Goal: Task Accomplishment & Management: Use online tool/utility

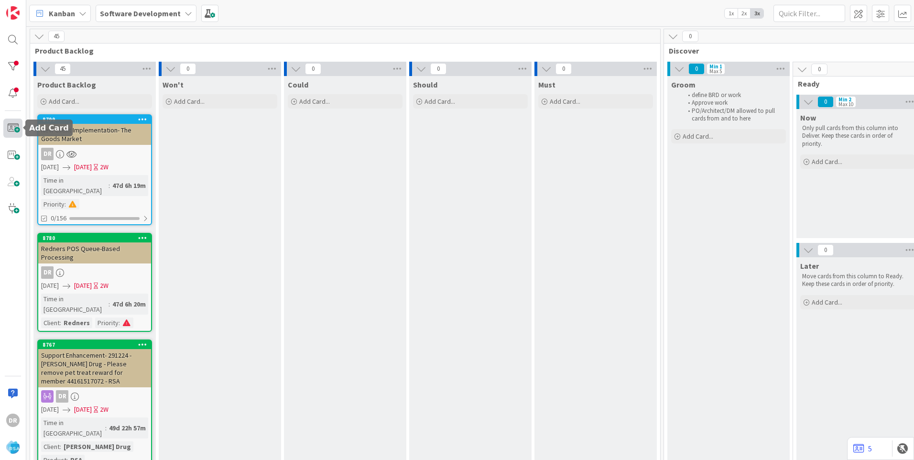
click at [13, 127] on span at bounding box center [12, 128] width 19 height 19
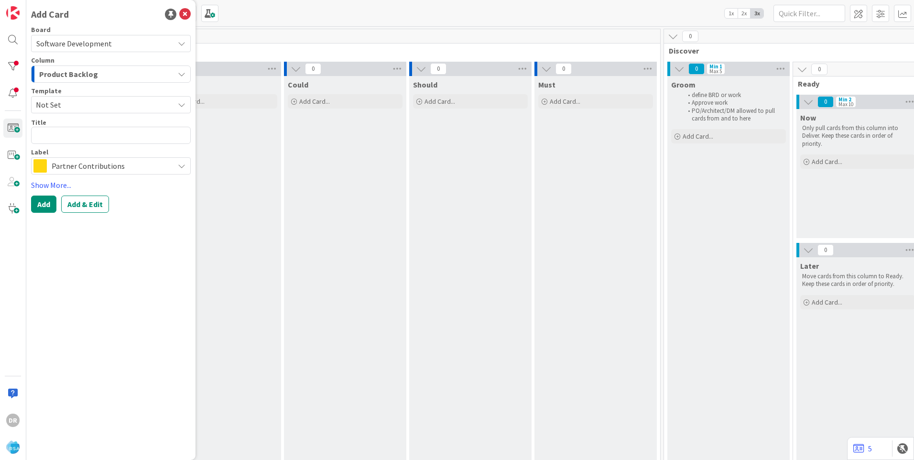
click at [84, 71] on span "Product Backlog" at bounding box center [68, 74] width 59 height 12
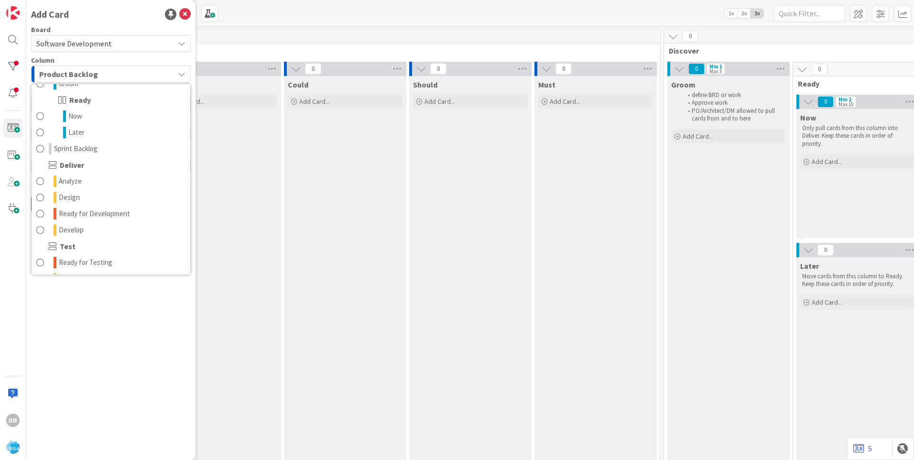
scroll to position [143, 0]
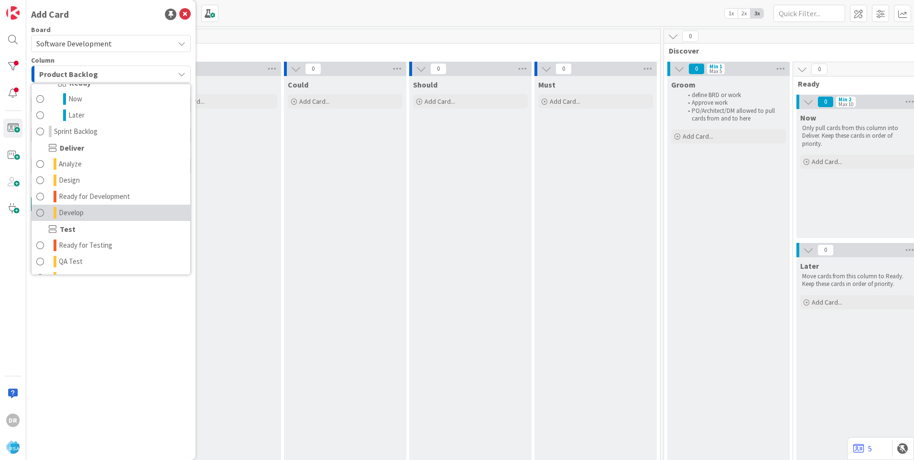
click at [92, 211] on link "Develop" at bounding box center [111, 213] width 159 height 16
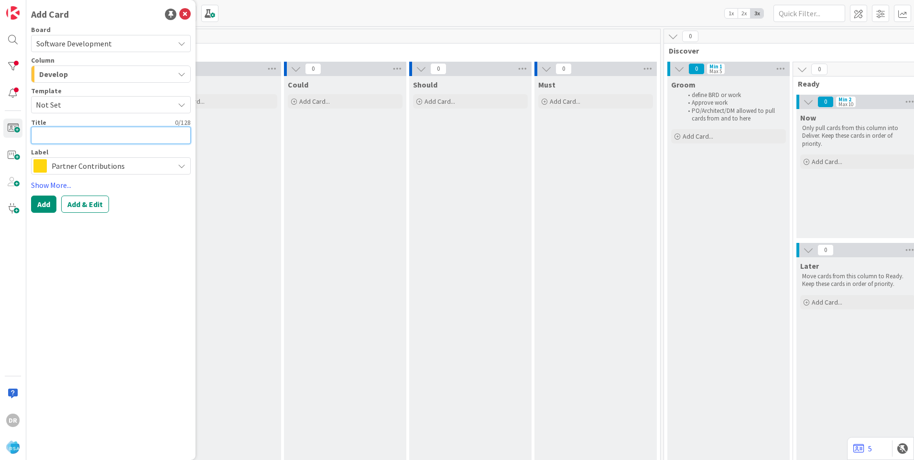
click at [70, 134] on textarea at bounding box center [111, 135] width 160 height 17
type textarea "x"
type textarea "P"
type textarea "x"
type textarea "Pe"
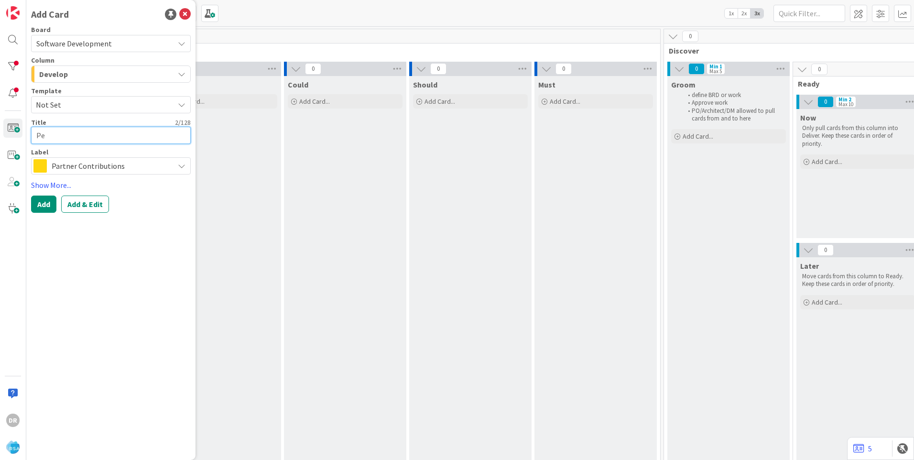
type textarea "x"
type textarea "Pet"
type textarea "x"
type textarea "[PERSON_NAME]"
type textarea "x"
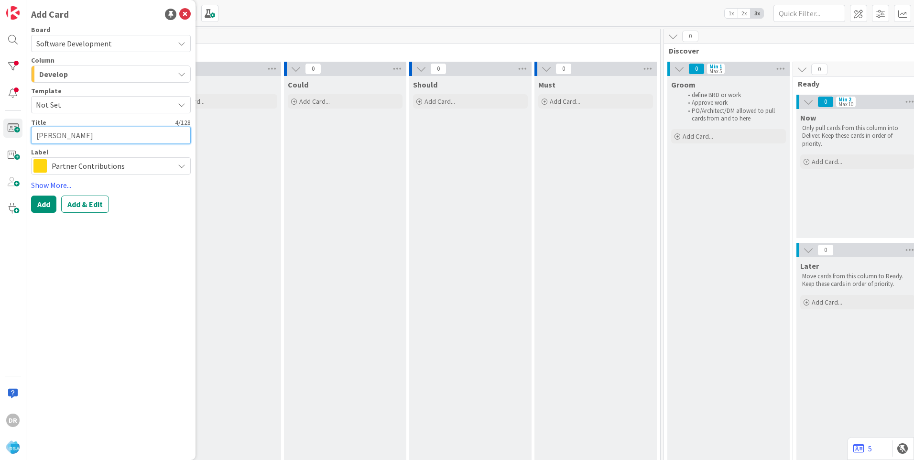
type textarea "Petes"
type textarea "x"
type textarea "Petes"
type textarea "x"
type textarea "Petes -"
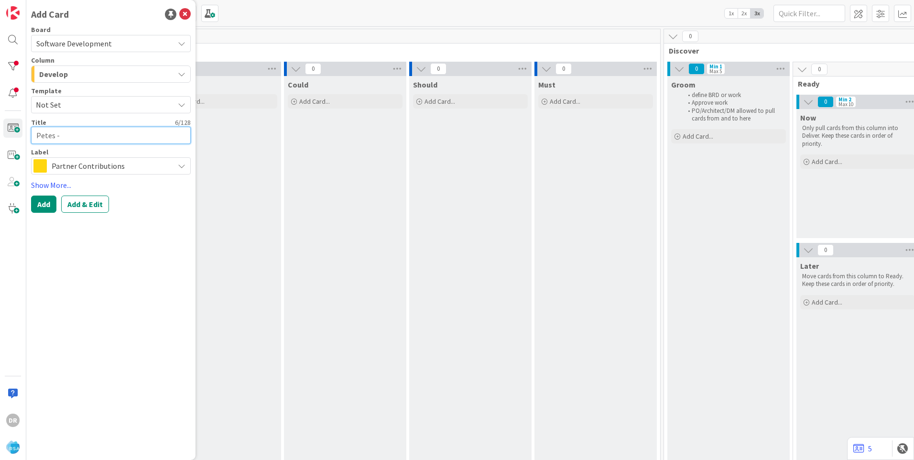
type textarea "x"
type textarea "Petes -"
type textarea "x"
type textarea "Petes - S"
type textarea "x"
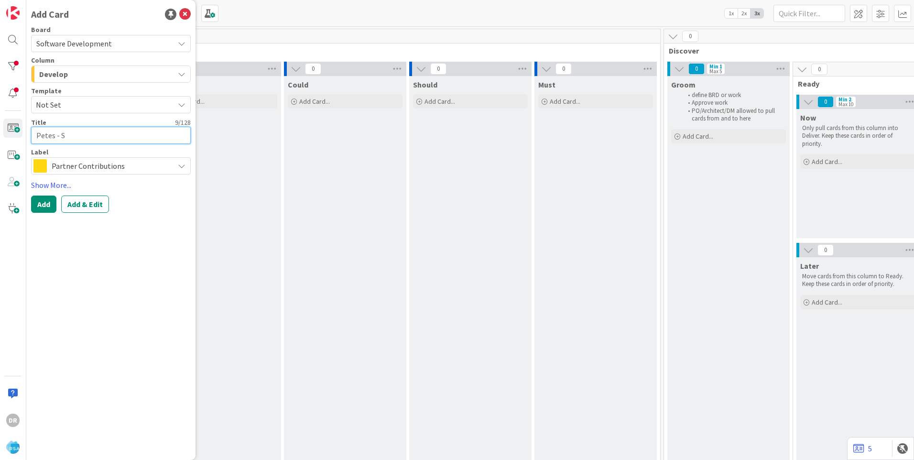
type textarea "Petes - St"
type textarea "x"
type textarea "Petes - Sto"
type textarea "x"
type textarea "Petes - Stor"
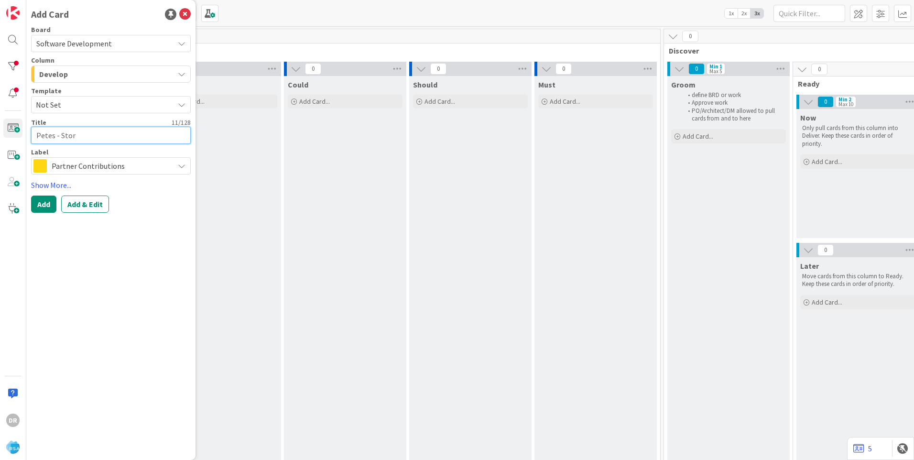
type textarea "x"
type textarea "Petes - Store"
type textarea "x"
type textarea "Petes - Stor"
type textarea "x"
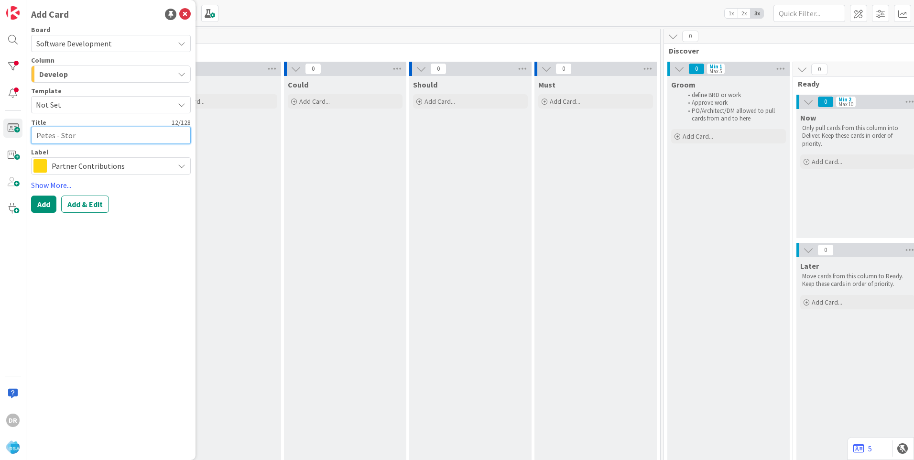
type textarea "Petes - Sto"
type textarea "x"
type textarea "Petes - St"
type textarea "x"
type textarea "Petes - S"
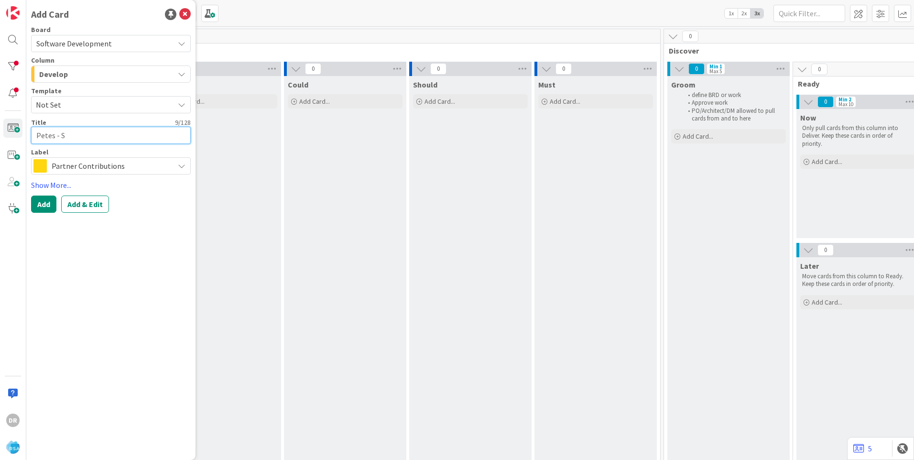
type textarea "x"
type textarea "Petes -"
type textarea "x"
type textarea "Petes - U"
type textarea "x"
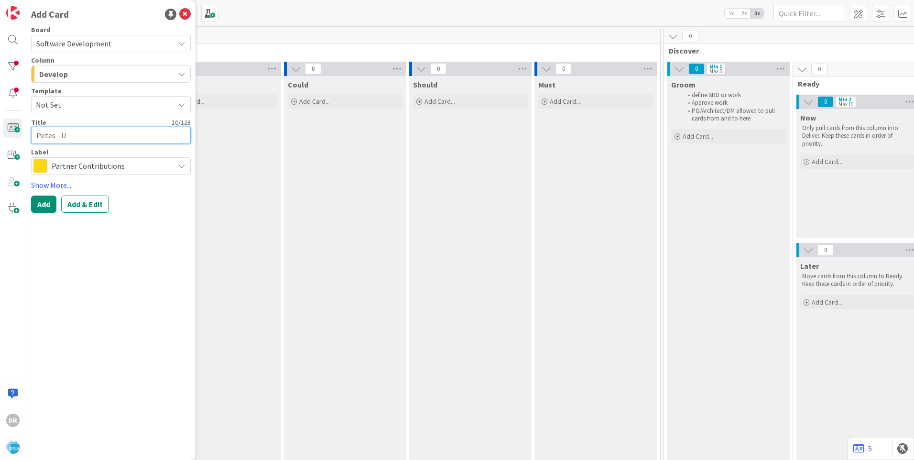
type textarea "Petes - Up"
type textarea "x"
type textarea "Petes - Upd"
type textarea "x"
type textarea "Petes - Upda"
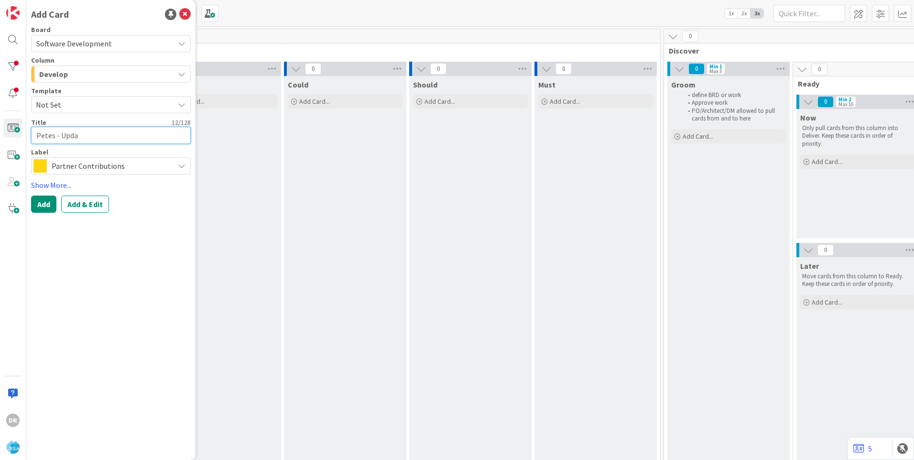
type textarea "x"
type textarea "Petes - Updat"
type textarea "x"
type textarea "Petes - Update"
type textarea "x"
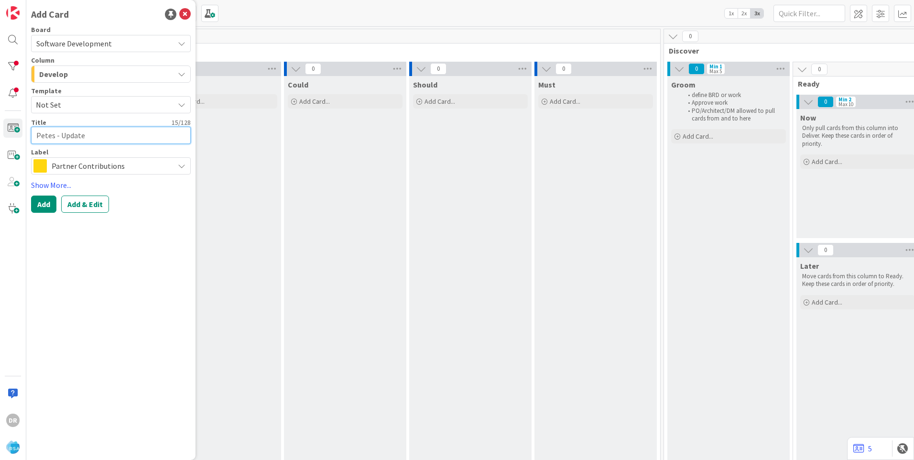
type textarea "Petes - Update"
type textarea "x"
type textarea "Petes - Update P"
type textarea "x"
type textarea "Petes - Update PO"
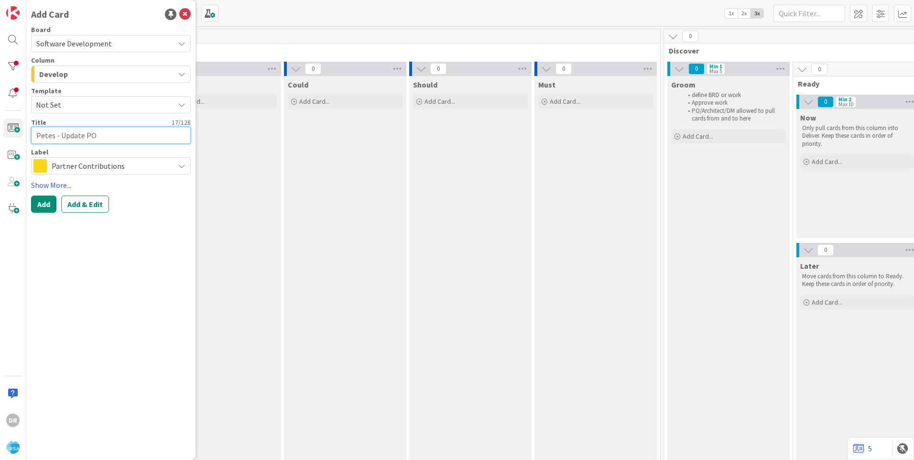
type textarea "x"
type textarea "Petes - Update POS"
type textarea "x"
type textarea "Petes - Update POS"
type textarea "x"
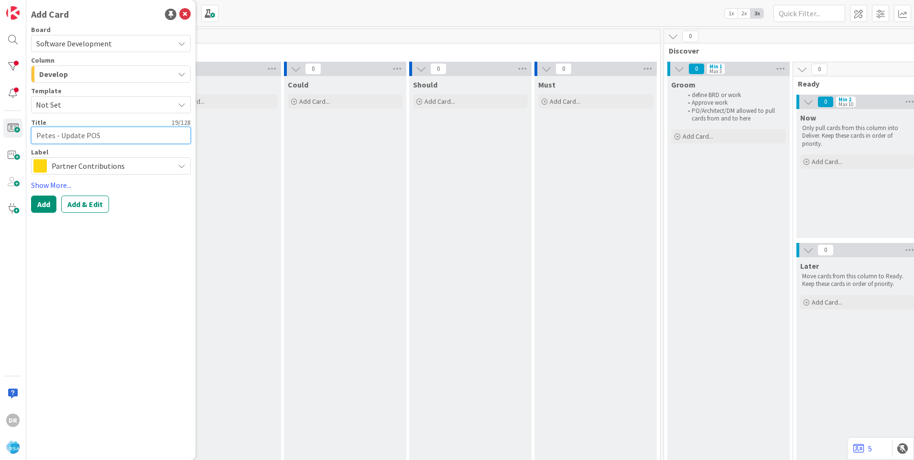
type textarea "Petes - Update POS A"
type textarea "x"
type textarea "Petes - Update POS"
type textarea "x"
type textarea "Petes - Update POS A"
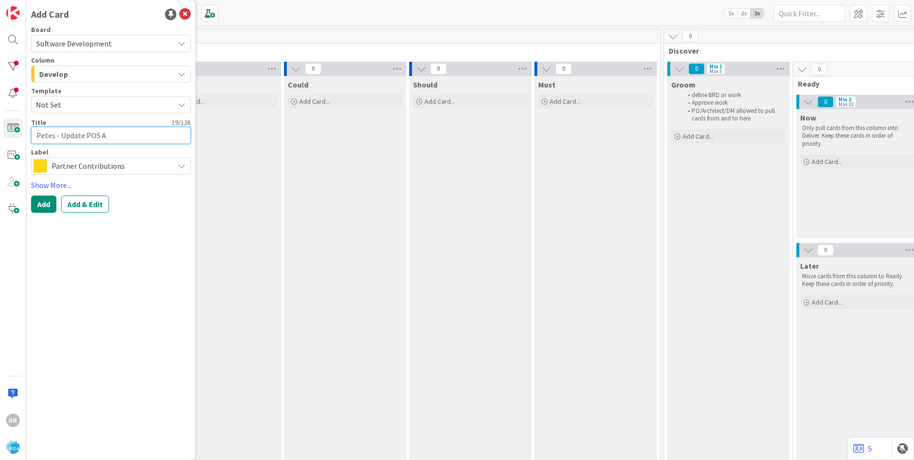
type textarea "x"
type textarea "Petes - Update POS AP"
type textarea "x"
type textarea "Petes - Update POS API"
type textarea "x"
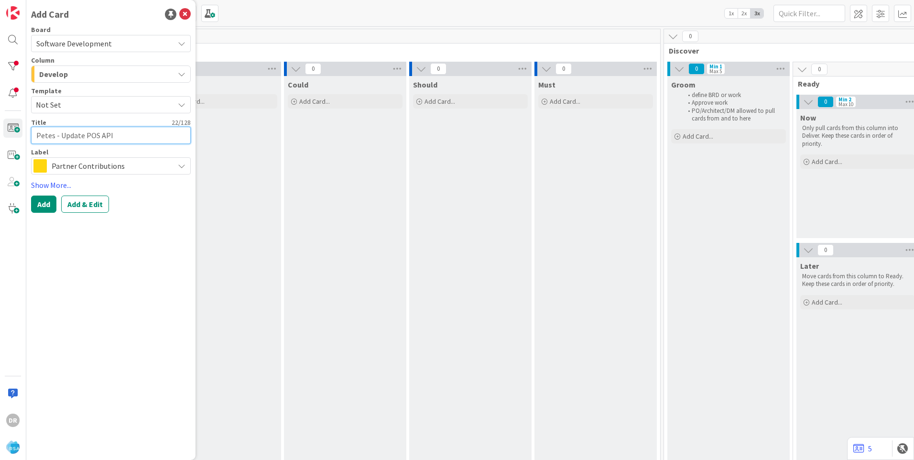
type textarea "Petes - Update POS API"
type textarea "x"
type textarea "Petes - Update POS API t"
type textarea "x"
type textarea "Petes - Update POS API to"
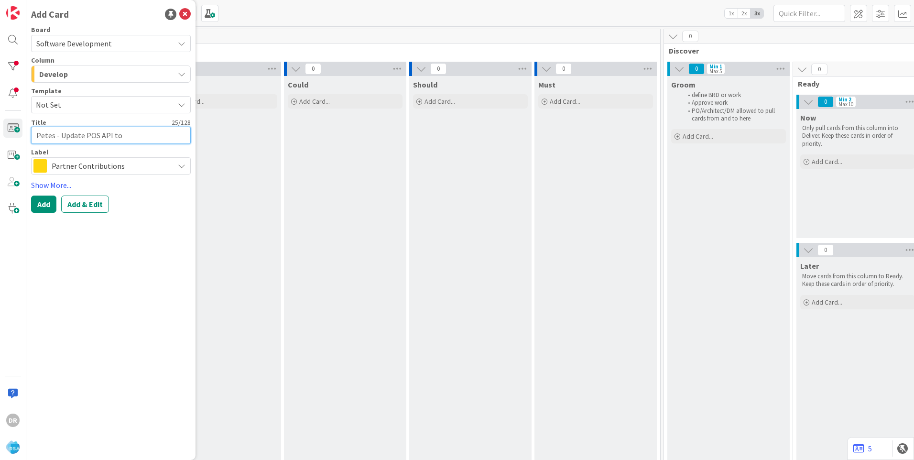
type textarea "x"
type textarea "Petes - Update POS API to"
type textarea "x"
type textarea "Petes - Update POS API to s"
type textarea "x"
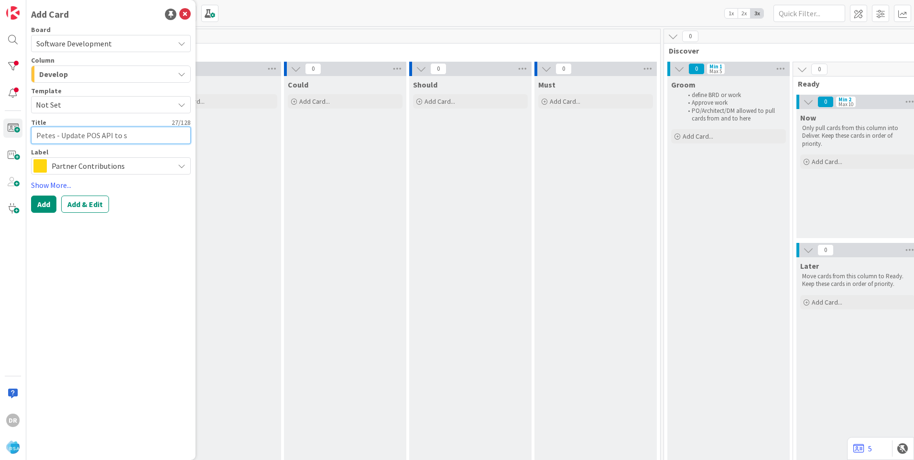
type textarea "Petes - Update POS API to su"
type textarea "x"
type textarea "Petes - Update POS API to sup"
type textarea "x"
type textarea "Petes - Update POS API to supp"
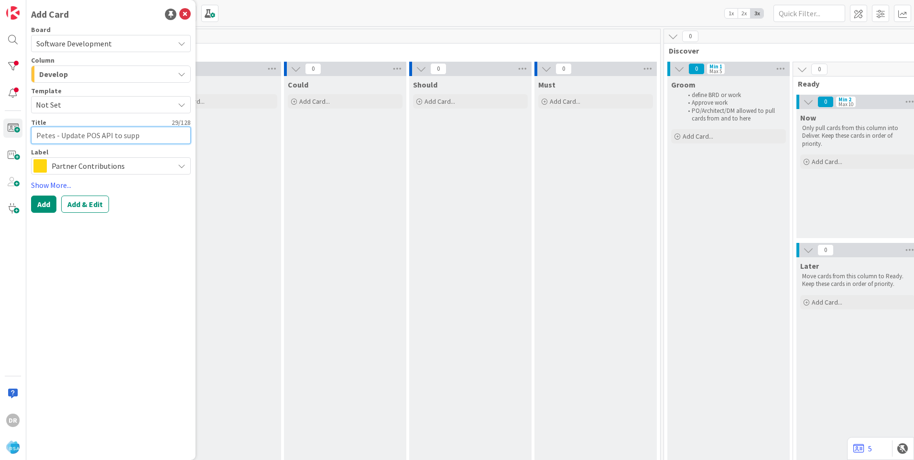
type textarea "x"
type textarea "Petes - Update POS API to suppo"
type textarea "x"
type textarea "Petes - Update POS API to suppor"
type textarea "x"
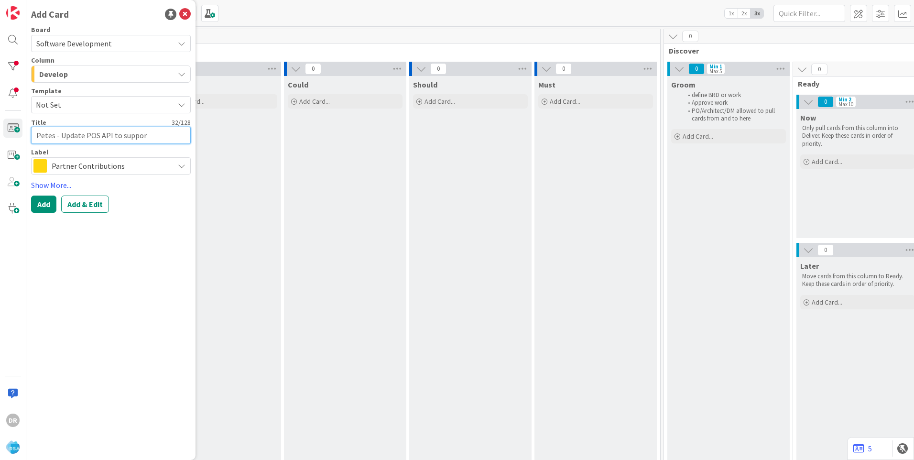
type textarea "Petes - Update POS API to support"
type textarea "x"
type textarea "Petes - Update POS API to support"
type textarea "x"
type textarea "Petes - Update POS API to support s"
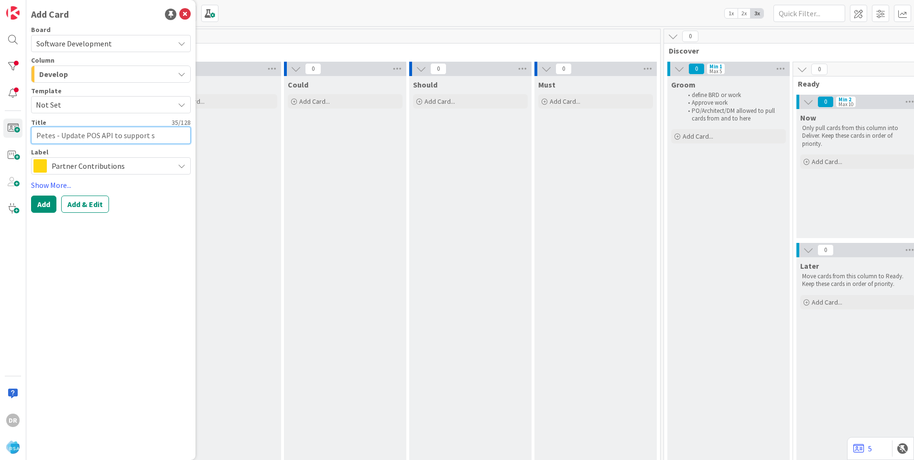
type textarea "x"
type textarea "Petes - Update POS API to support st"
type textarea "x"
type textarea "Petes - Update POS API to support sto"
type textarea "x"
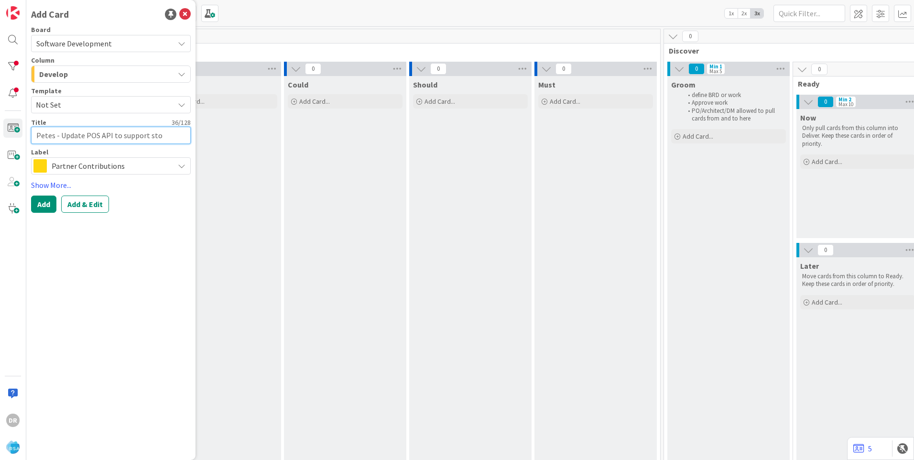
type textarea "Petes - Update POS API to support stor"
type textarea "x"
type textarea "Petes - Update POS API to support store"
type textarea "x"
type textarea "Petes - Update POS API to support store"
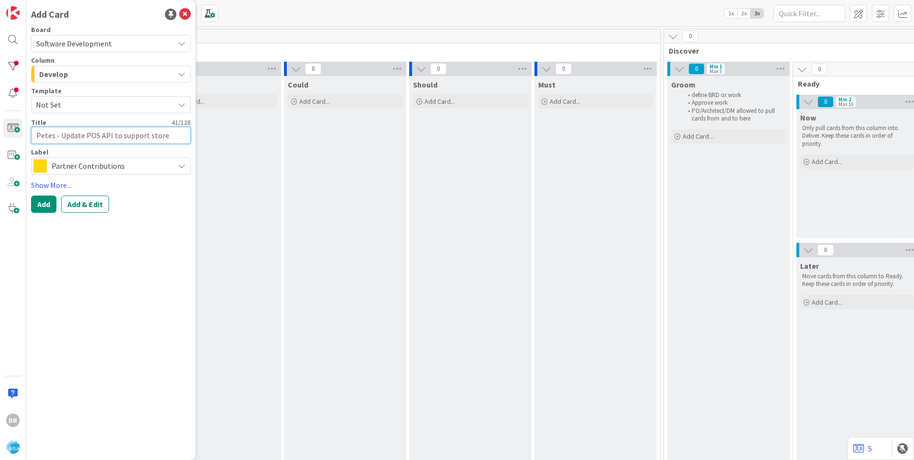
type textarea "x"
type textarea "Petes - Update POS API to support store s"
type textarea "x"
type textarea "Petes - Update POS API to support store sp"
type textarea "x"
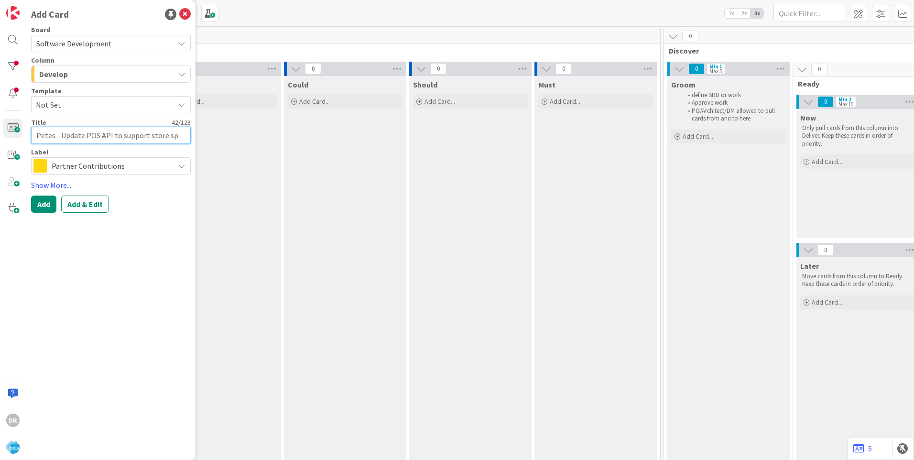
type textarea "Petes - Update POS API to support store spe"
type textarea "x"
type textarea "Petes - Update POS API to support store spec"
type textarea "x"
type textarea "Petes - Update POS API to support store speci"
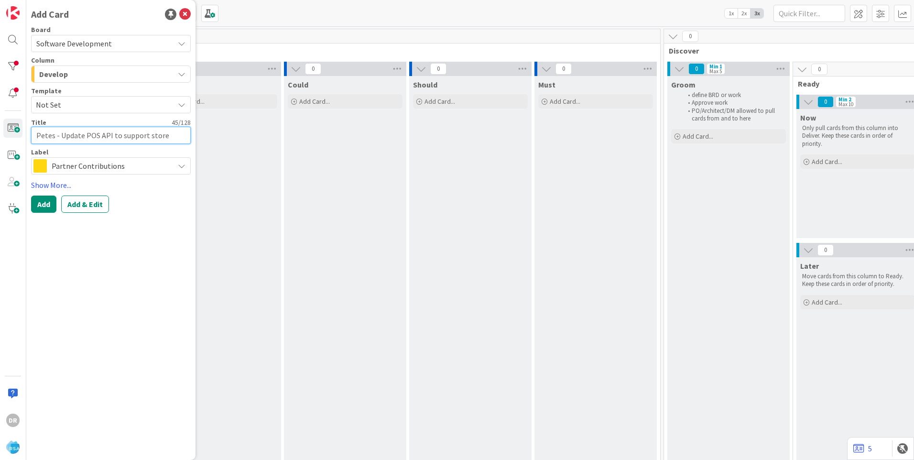
type textarea "x"
type textarea "Petes - Update POS API to support store specif"
type textarea "x"
type textarea "Petes - Update POS API to support store specifi"
type textarea "x"
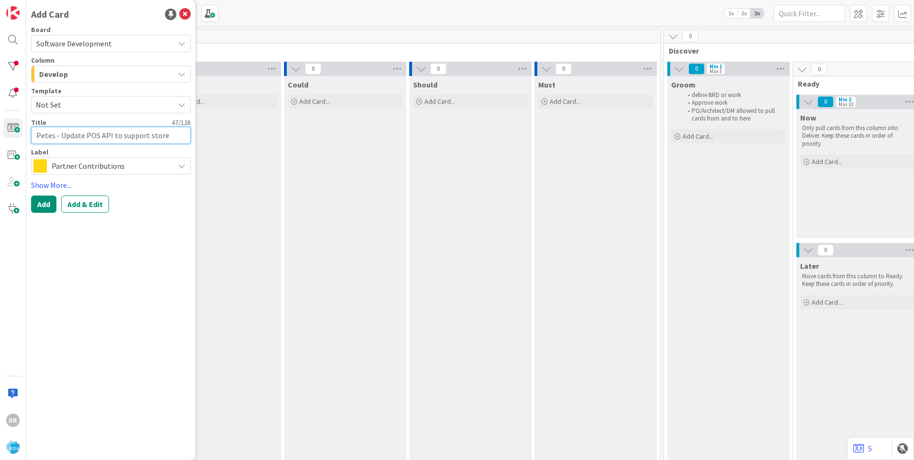
type textarea "Petes - Update POS API to support store specific"
type textarea "x"
type textarea "Petes - Update POS API to support store specific"
click at [147, 137] on textarea "Petes - Update POS API to support store specific" at bounding box center [111, 141] width 160 height 29
type textarea "x"
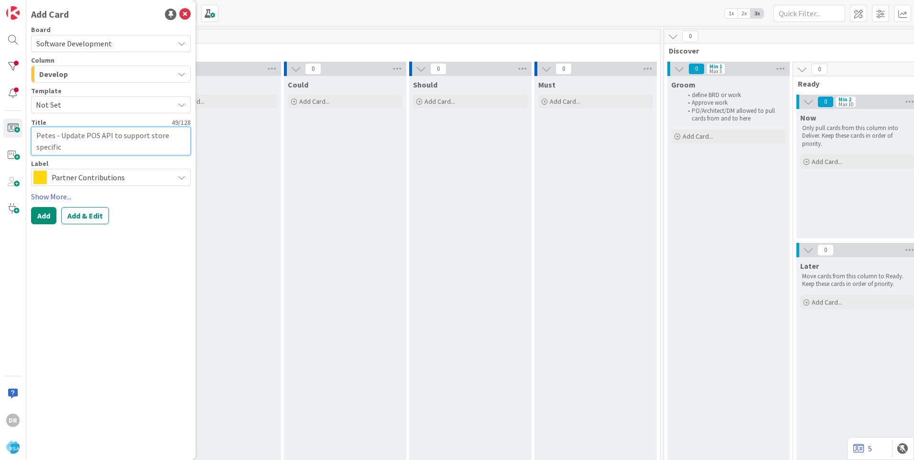
type textarea "Petes - Update POS API to support tstore specific"
type textarea "x"
type textarea "Petes - Update POS API to support trstore specific"
type textarea "x"
type textarea "Petes - Update POS API to support trustore specific"
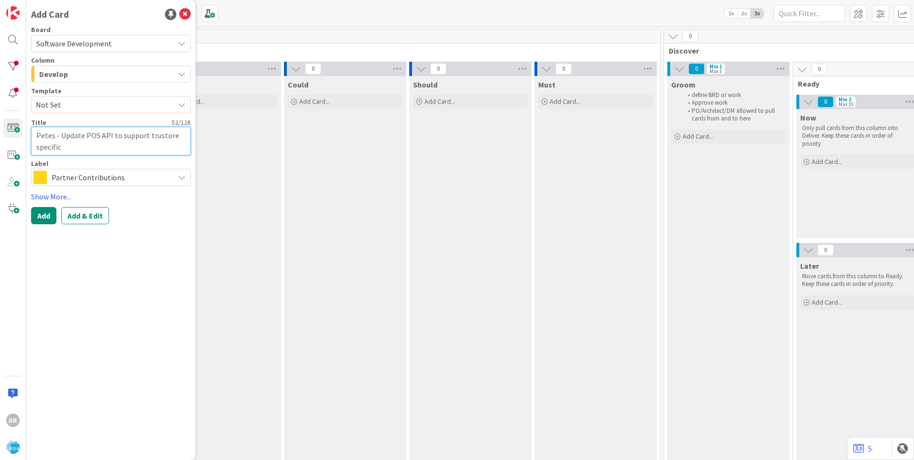
type textarea "x"
type textarea "Petes - Update POS API to support truestore specific"
type textarea "x"
type textarea "Petes - Update POS API to support true store specific"
drag, startPoint x: 119, startPoint y: 135, endPoint x: 160, endPoint y: 136, distance: 41.1
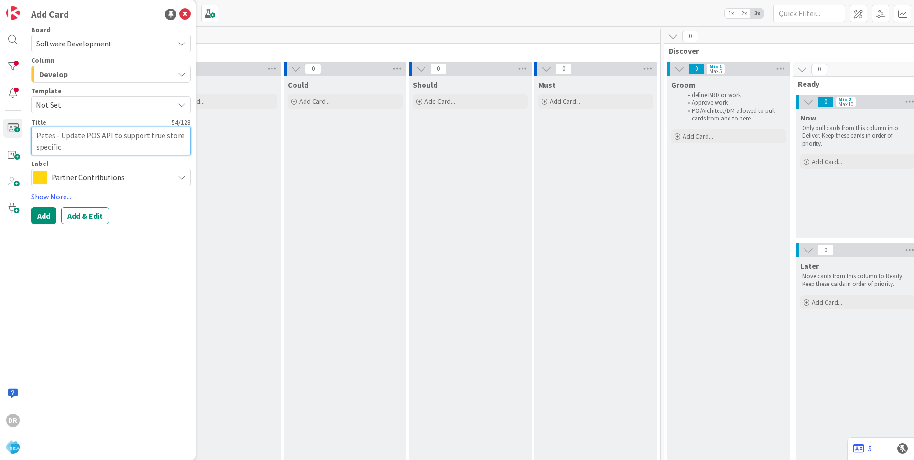
click at [160, 136] on textarea "Petes - Update POS API to support true store specific" at bounding box center [111, 141] width 160 height 29
type textarea "x"
type textarea "Petes - Update POS API to rstore specific"
type textarea "x"
type textarea "Petes - Update POS API to restore specific"
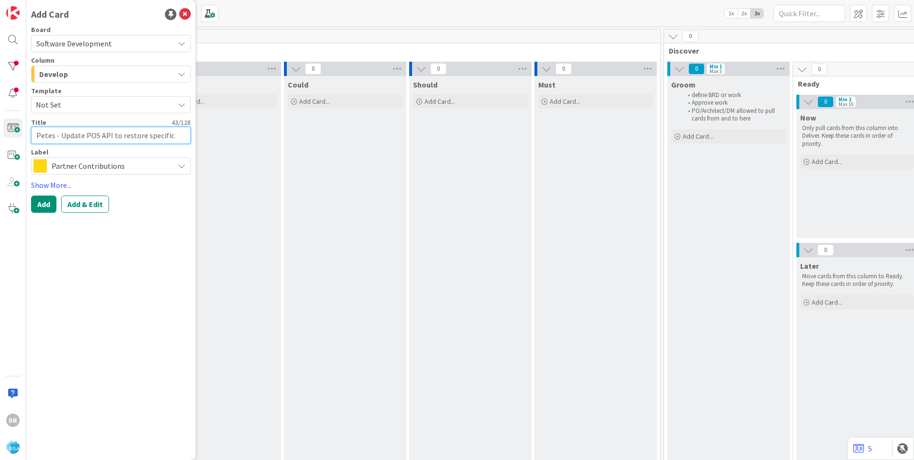
type textarea "x"
type textarea "Petes - Update POS API to retstore specific"
type textarea "x"
type textarea "Petes - Update POS API to retustore specific"
type textarea "x"
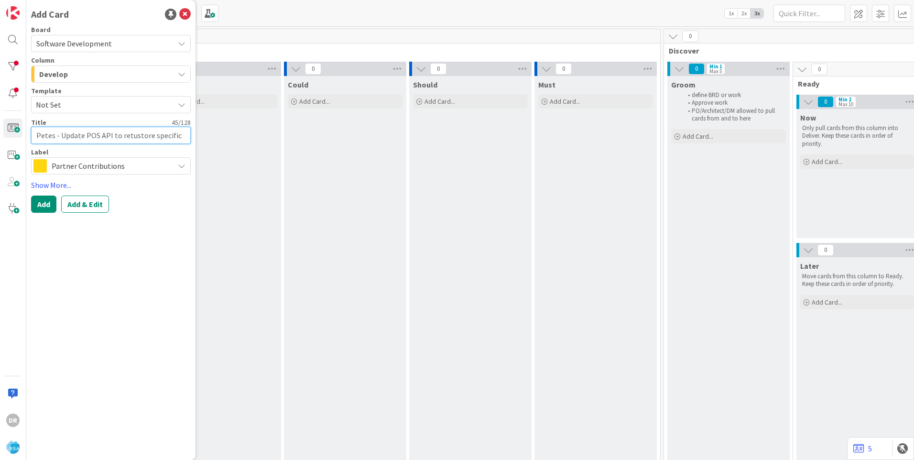
type textarea "Petes - Update POS API to returstore specific"
type textarea "x"
type textarea "Petes - Update POS API to returnstore specific"
type textarea "x"
type textarea "Petes - Update POS API to return store specific"
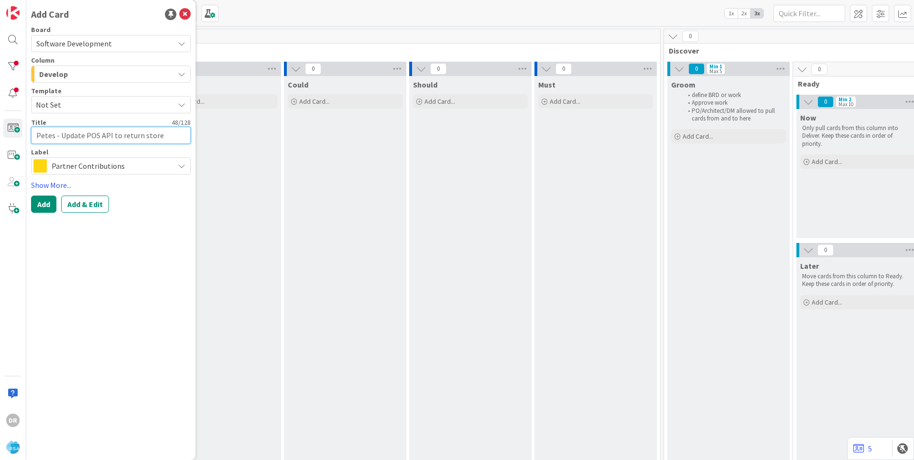
type textarea "x"
type textarea "Petes - Update POS API to return ostore specific"
type textarea "x"
type textarea "Petes - Update POS API to return onstore specific"
type textarea "x"
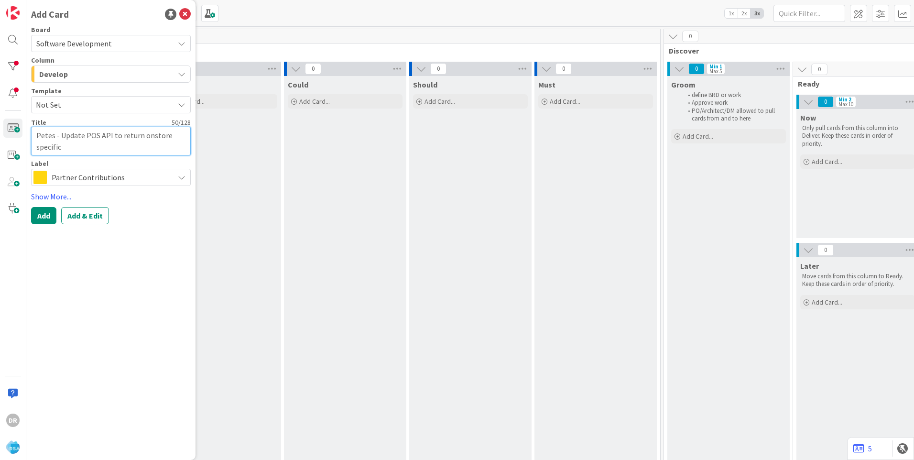
type textarea "Petes - Update POS API to return onlstore specific"
type textarea "x"
type textarea "Petes - Update POS API to return onlystore specific"
type textarea "x"
type textarea "Petes - Update POS API to return only store specific"
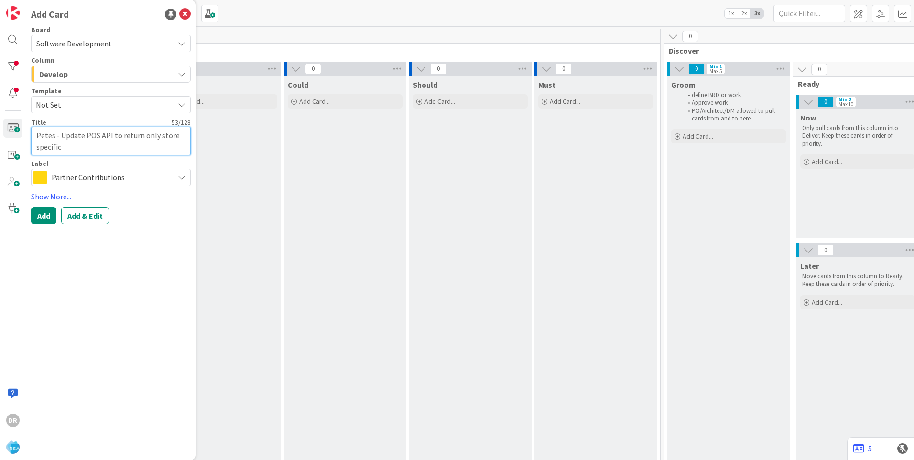
type textarea "x"
type textarea "Petes - Update POS API to return onlystore specific"
type textarea "x"
type textarea "Petes - Update POS API to return onlstore specific"
type textarea "x"
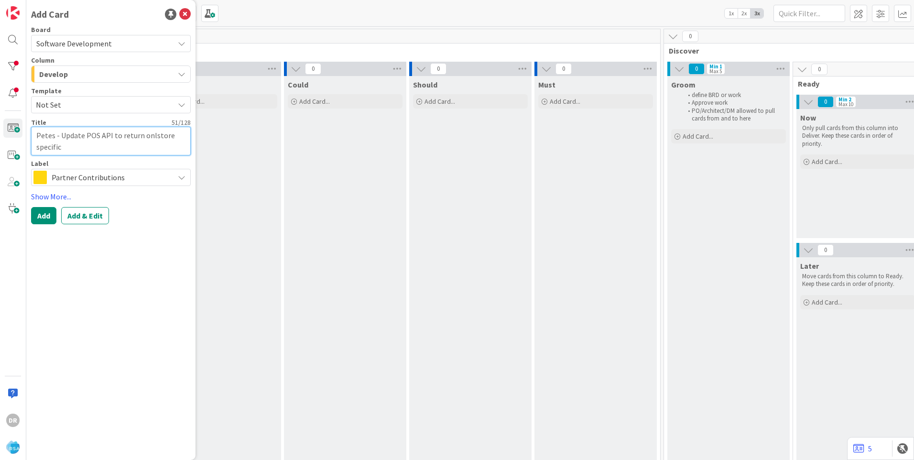
type textarea "Petes - Update POS API to return onstore specific"
type textarea "x"
type textarea "Petes - Update POS API to return ostore specific"
type textarea "x"
type textarea "Petes - Update POS API to return store specific"
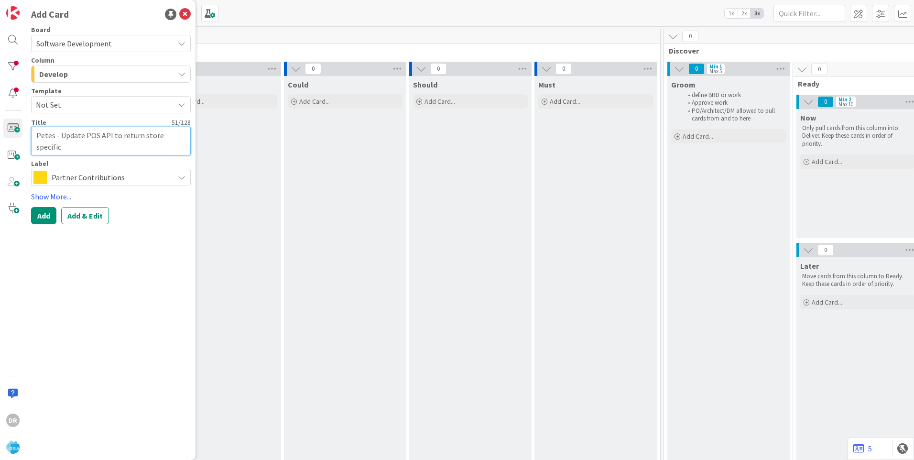
type textarea "x"
type textarea "Petes - Update POS API to returnstore specific"
type textarea "x"
type textarea "Petes - Update POS API to returstore specific"
type textarea "x"
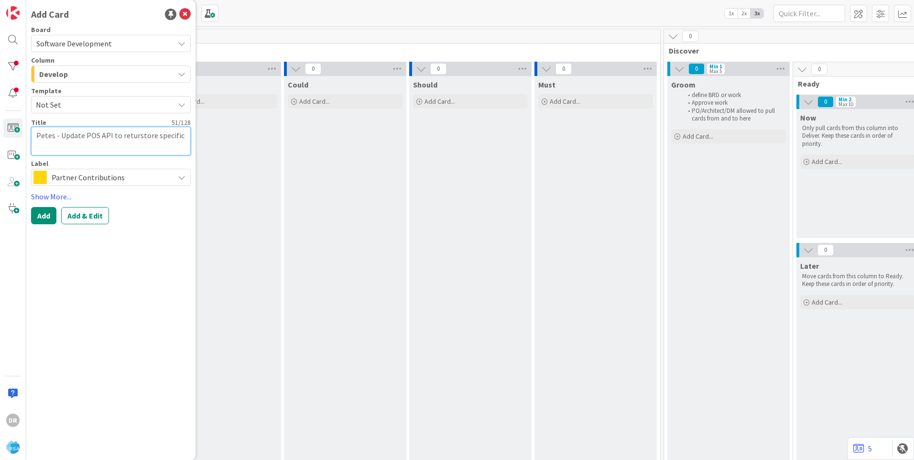
type textarea "Petes - Update POS API to retustore specific"
type textarea "x"
type textarea "Petes - Update POS API to restore specific"
type textarea "x"
type textarea "Petes - Update POS API to rstore specific"
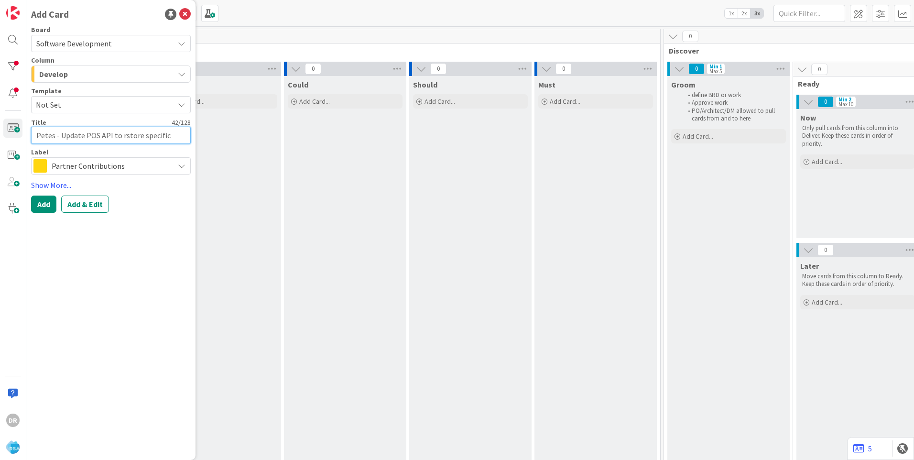
type textarea "x"
type textarea "Petes - Update POS API to store specific"
type textarea "x"
type textarea "Petes - Update POS API tostore specific"
type textarea "x"
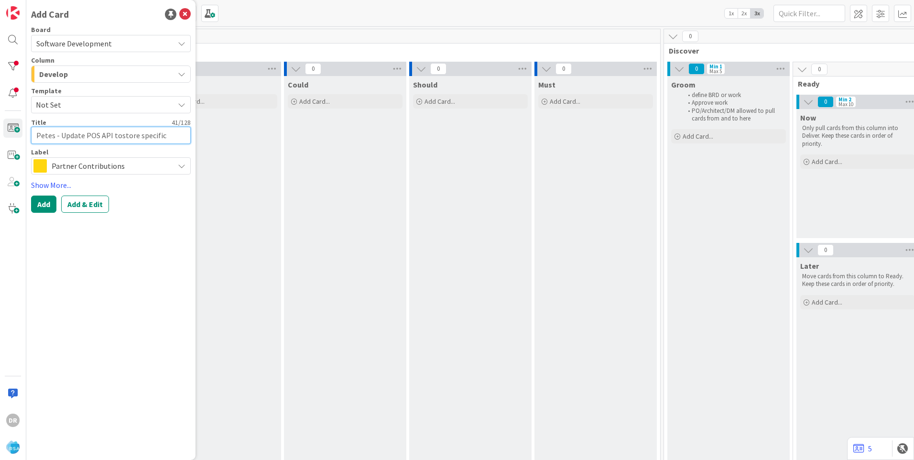
type textarea "Petes - Update POS API tstore specific"
type textarea "x"
type textarea "Petes - Update POS API store specific"
type textarea "x"
type textarea "Petes - Update POS API astore specific"
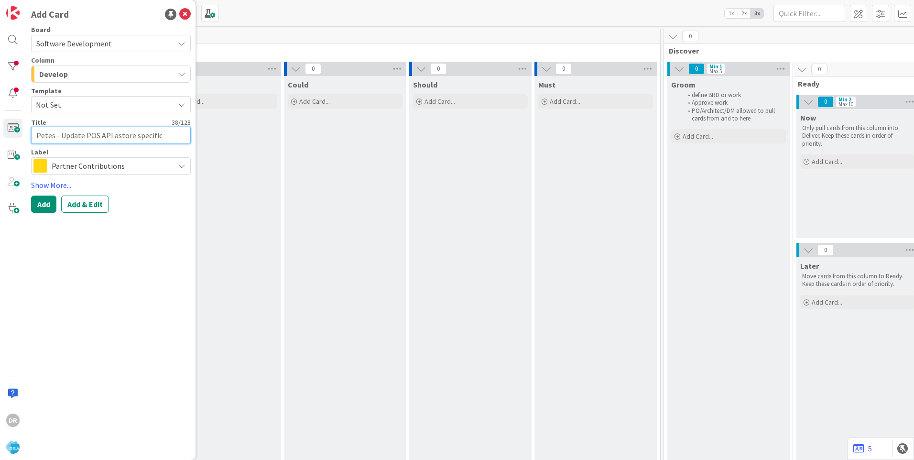
type textarea "x"
type textarea "Petes - Update POS API anstore specific"
type textarea "x"
type textarea "Petes - Update POS API andstore specific"
type textarea "x"
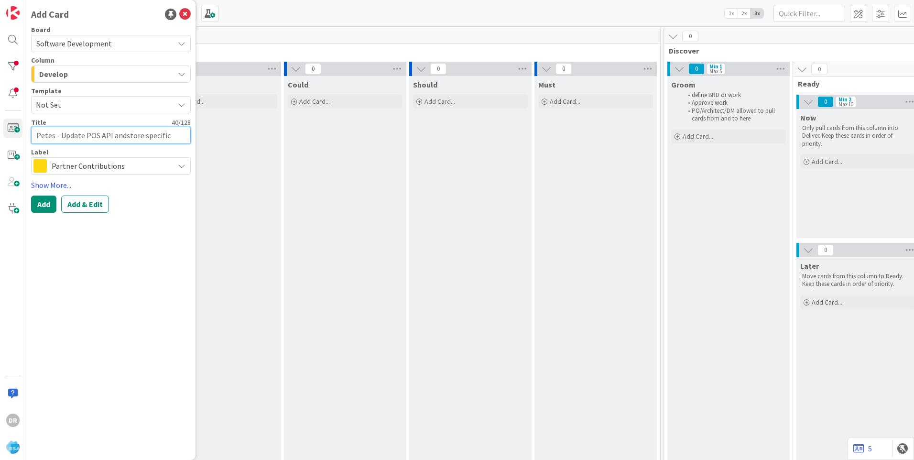
type textarea "Petes - Update POS API and store specific"
type textarea "x"
type textarea "Petes - Update POS API and rstore specific"
type textarea "x"
type textarea "Petes - Update POS API and restore specific"
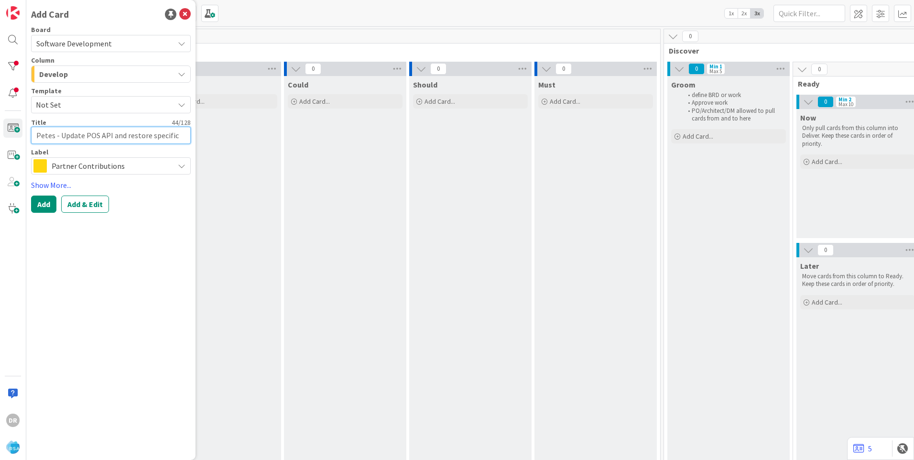
type textarea "x"
type textarea "Petes - Update POS API and retstore specific"
type textarea "x"
type textarea "Petes - Update POS API and retustore specific"
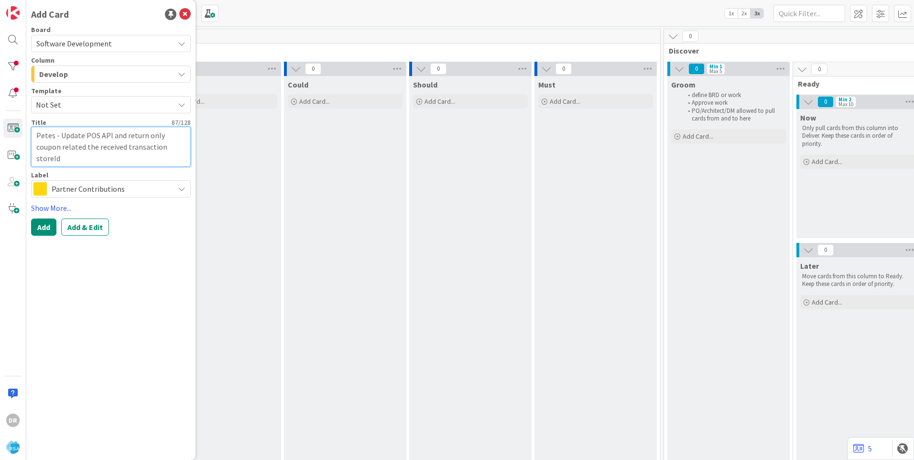
drag, startPoint x: 65, startPoint y: 158, endPoint x: 60, endPoint y: 136, distance: 22.9
click at [60, 136] on textarea "Petes - Update POS API and return only coupon related the received transaction …" at bounding box center [111, 147] width 160 height 40
click at [67, 160] on textarea "Petes - Update POS API and return only coupon related the received transaction …" at bounding box center [111, 147] width 160 height 40
click at [145, 134] on textarea "Petes - Update POS API and return only coupon related the received transaction …" at bounding box center [111, 147] width 160 height 40
click at [109, 149] on textarea "Petes - Update POS API and return valid store specific coupons. Retuen only cou…" at bounding box center [111, 147] width 160 height 40
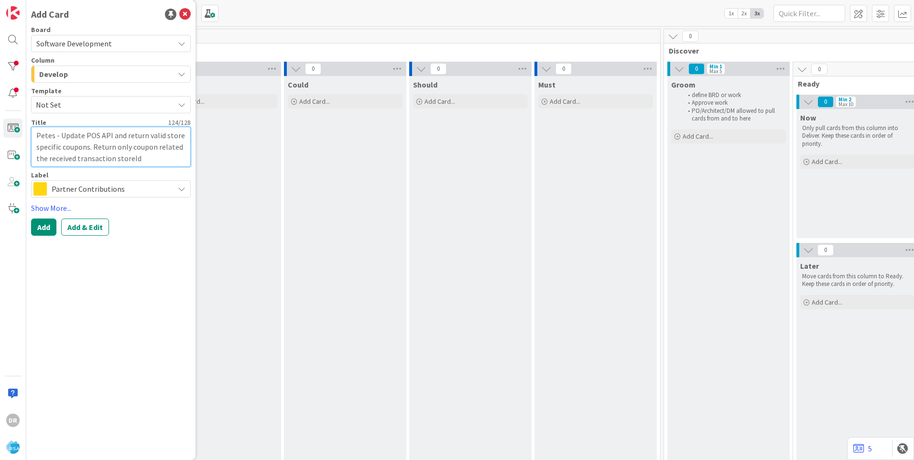
drag, startPoint x: 141, startPoint y: 159, endPoint x: 32, endPoint y: 132, distance: 112.4
click at [32, 132] on textarea "Petes - Update POS API and return valid store specific coupons. Return only cou…" at bounding box center [111, 147] width 160 height 40
click at [118, 189] on span "Partner Contributions" at bounding box center [111, 188] width 118 height 13
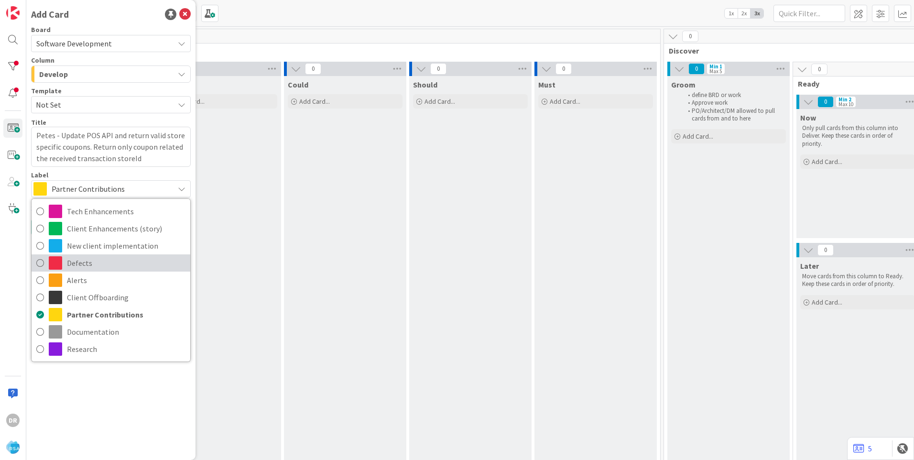
click at [80, 262] on span "Defects" at bounding box center [126, 263] width 119 height 14
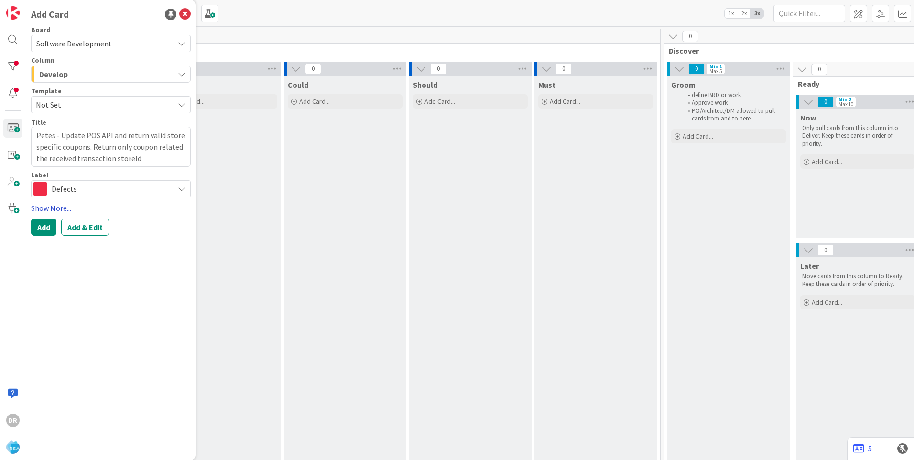
click at [46, 210] on link "Show More..." at bounding box center [111, 207] width 160 height 11
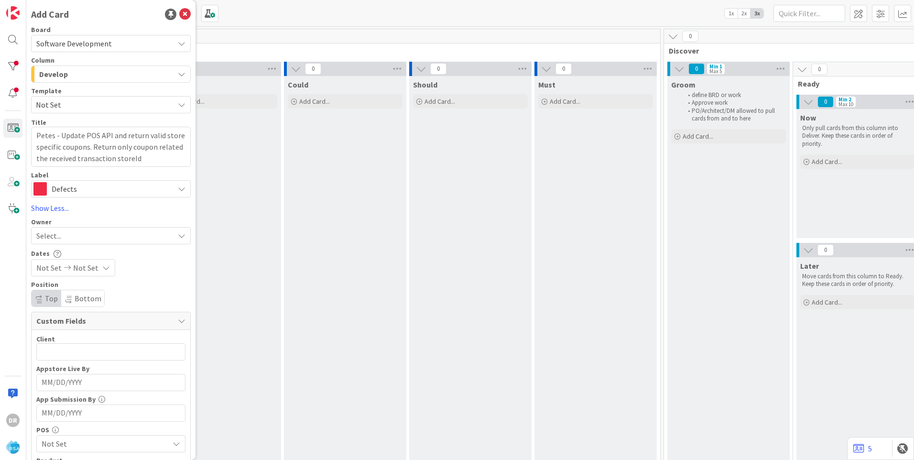
click at [54, 239] on span "Select..." at bounding box center [48, 235] width 25 height 11
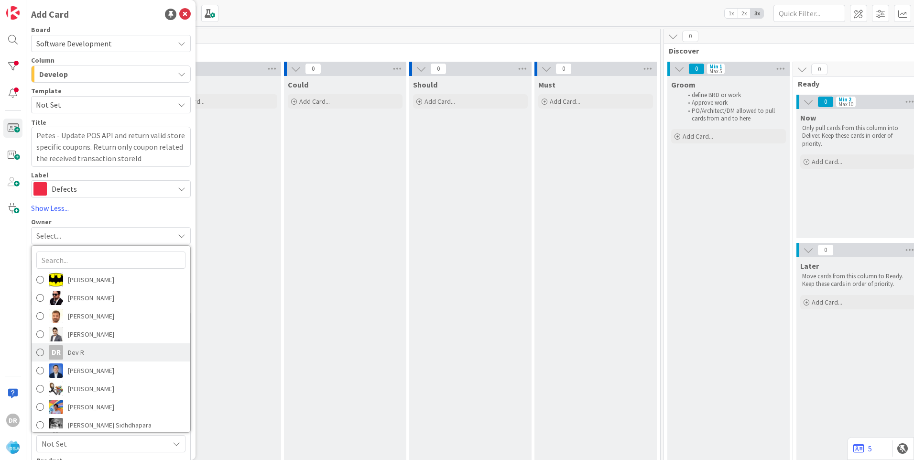
click at [39, 351] on span at bounding box center [40, 352] width 8 height 14
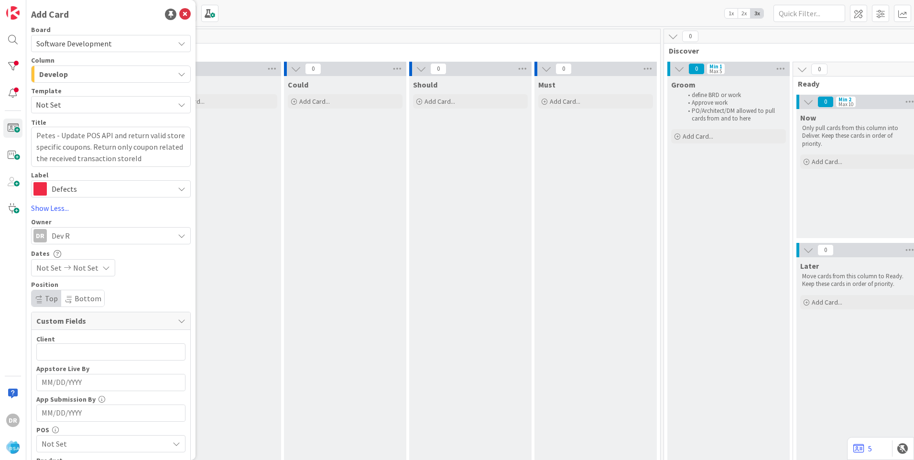
click at [51, 268] on span "Not Set" at bounding box center [48, 267] width 25 height 11
click at [108, 387] on td "24" at bounding box center [107, 387] width 19 height 18
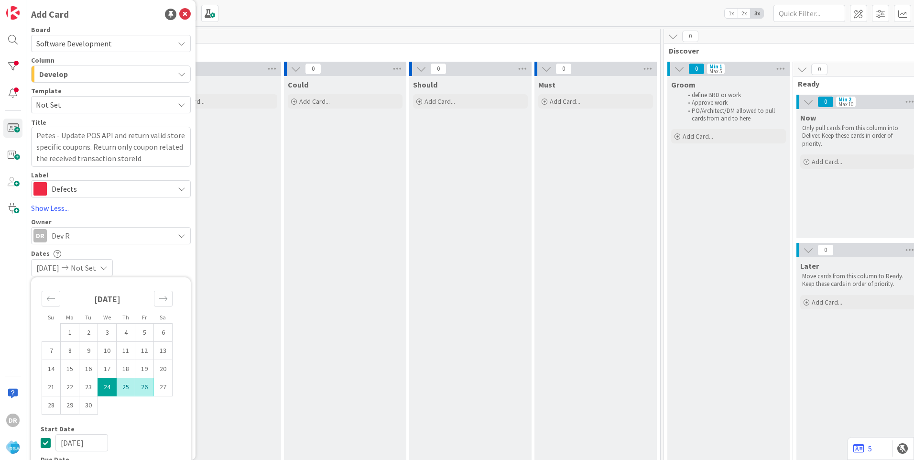
click at [147, 388] on td "26" at bounding box center [144, 387] width 19 height 18
click at [168, 259] on div "Dates [DATE] [DATE] Su Mo Tu We Th Fr Sa [DATE] 1 2 3 4 5 6 7 8 9 10 11 12 13 1…" at bounding box center [111, 262] width 160 height 27
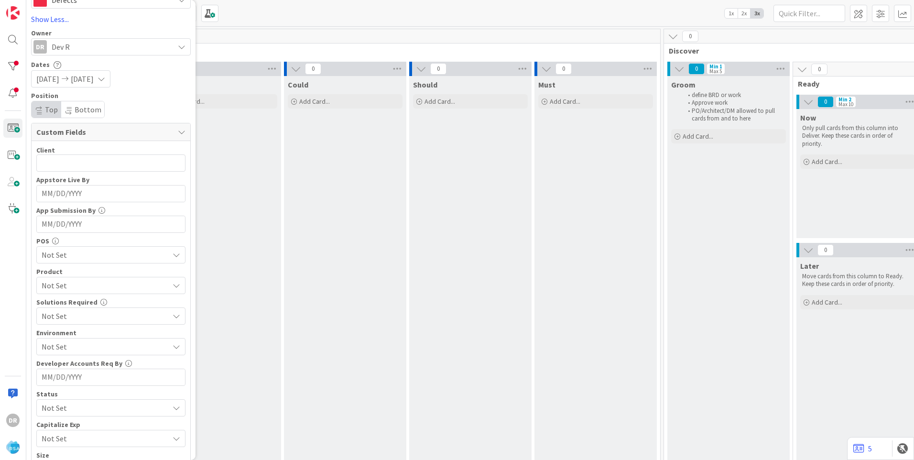
scroll to position [272, 0]
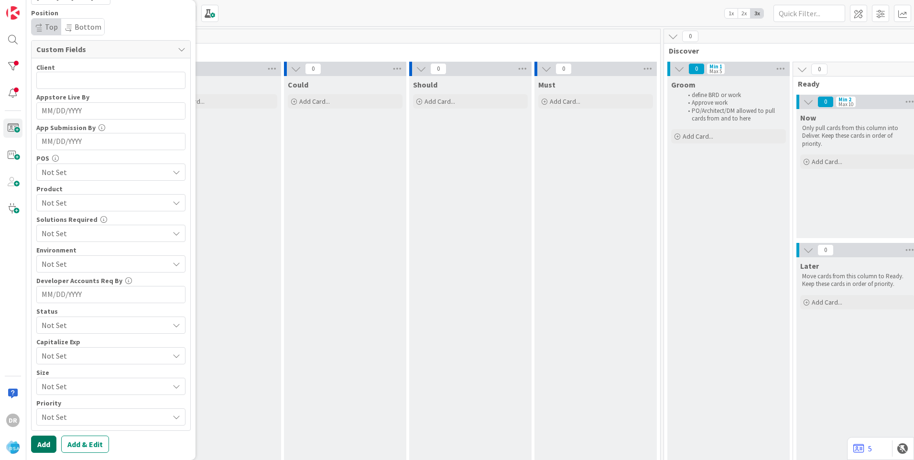
click at [46, 441] on button "Add" at bounding box center [43, 444] width 25 height 17
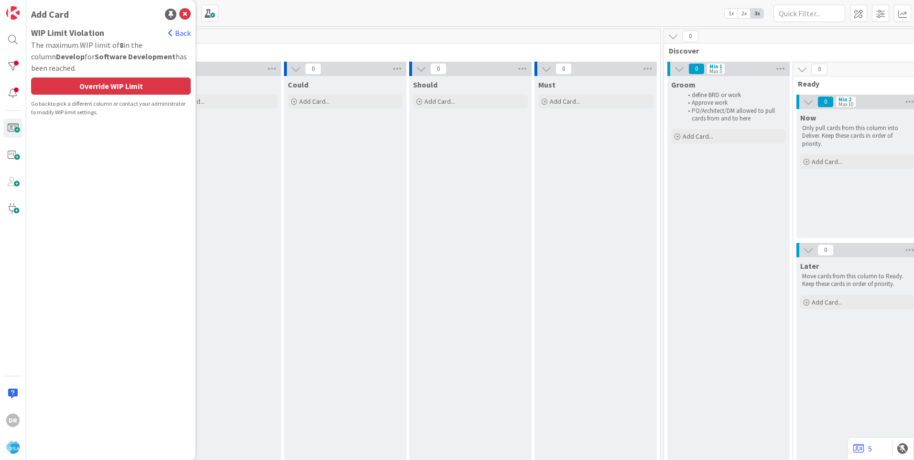
scroll to position [0, 0]
click at [130, 87] on div "Override WIP Limit" at bounding box center [111, 85] width 160 height 17
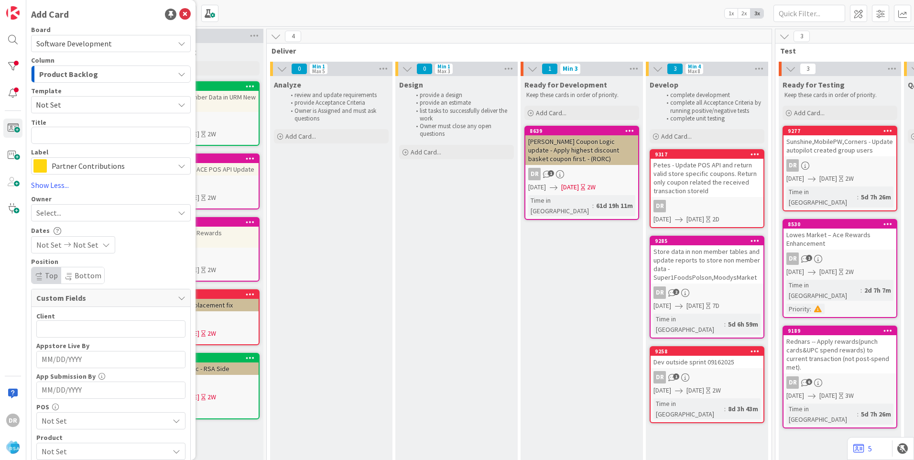
scroll to position [0, 801]
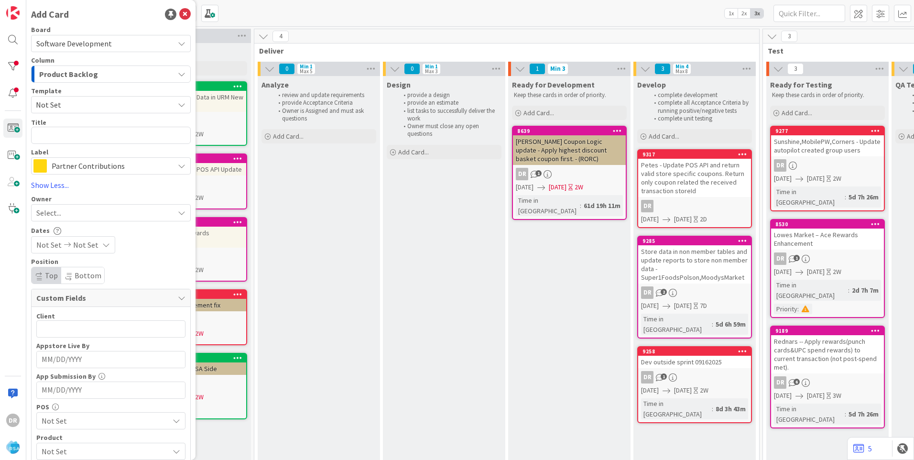
click at [685, 174] on div "Petes - Update POS API and return valid store specific coupons. Return only cou…" at bounding box center [694, 178] width 113 height 38
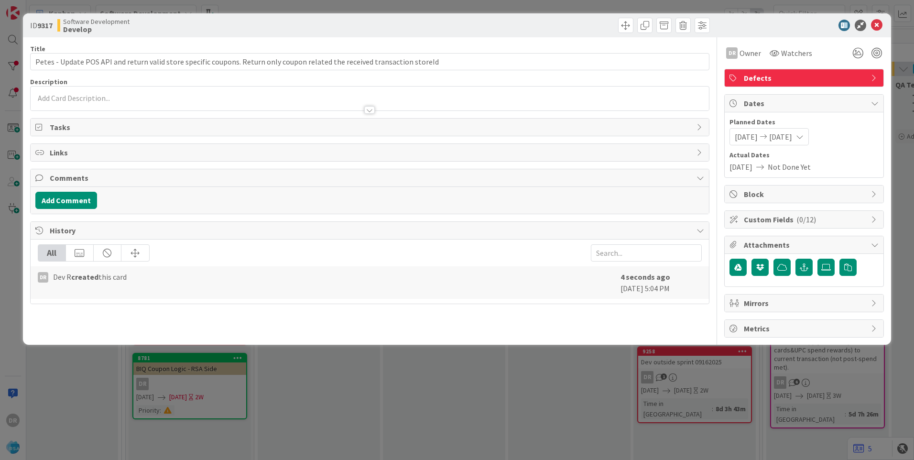
click at [100, 97] on div at bounding box center [370, 99] width 678 height 24
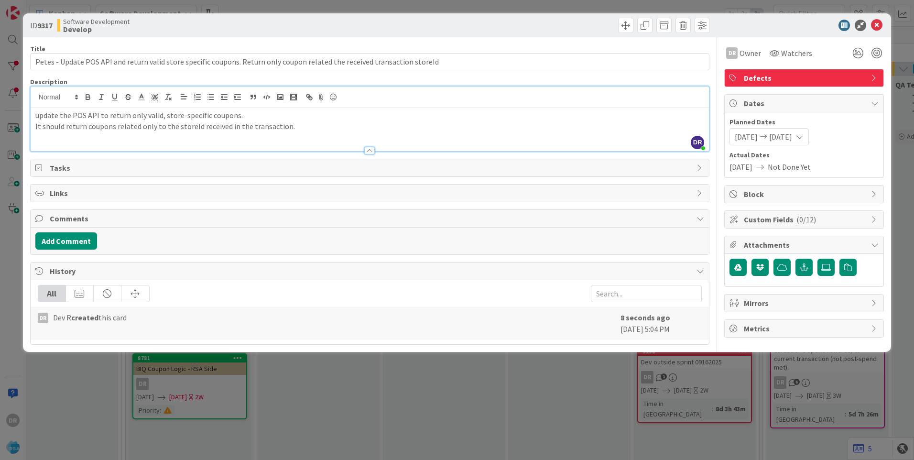
click at [38, 114] on p "update the POS API to return only valid, store-specific coupons." at bounding box center [369, 115] width 669 height 11
copy p "Update the POS API to return only valid, store-specific coupons."
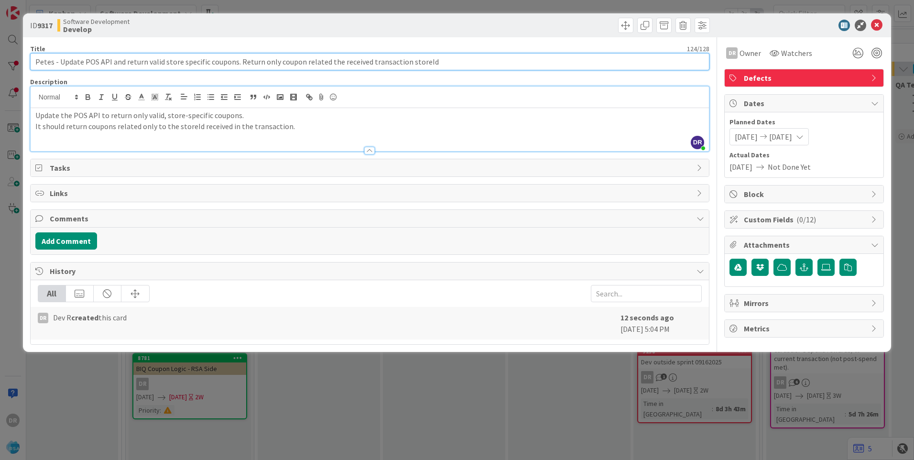
click at [58, 61] on input "Petes - Update POS API and return valid store specific coupons. Return only cou…" at bounding box center [369, 61] width 679 height 17
paste input "the POS API to return only valid, store-specific coupons."
click at [185, 61] on input "Petes - Update the POS API to return only valid, store-specific coupons." at bounding box center [369, 61] width 679 height 17
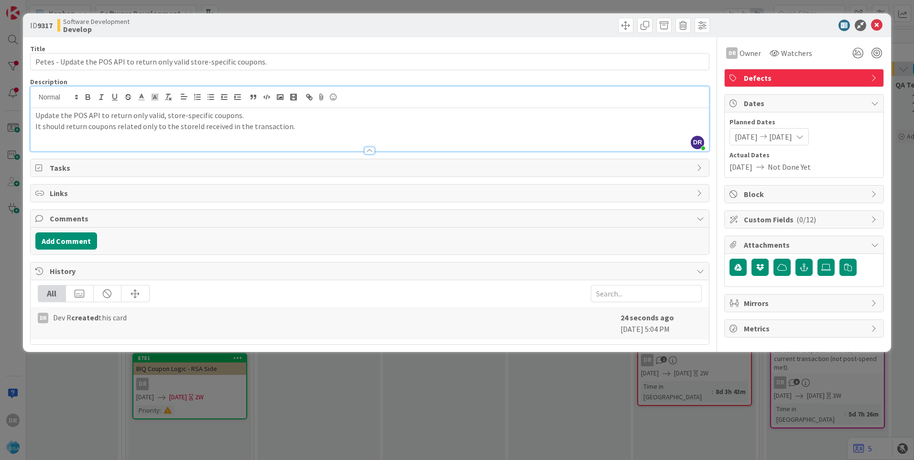
drag, startPoint x: 307, startPoint y: 125, endPoint x: 36, endPoint y: 117, distance: 271.7
click at [36, 117] on div "Update the POS API to return only valid, store-specific coupons. It should retu…" at bounding box center [370, 129] width 678 height 43
copy div "Update the POS API to return only valid, store-specific coupons. It should retu…"
click at [79, 241] on button "Add Comment" at bounding box center [66, 240] width 62 height 17
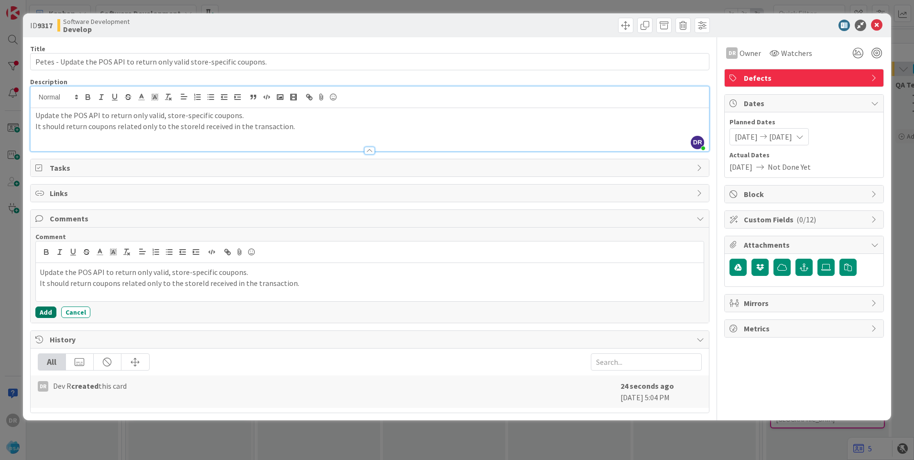
click at [48, 313] on button "Add" at bounding box center [45, 311] width 21 height 11
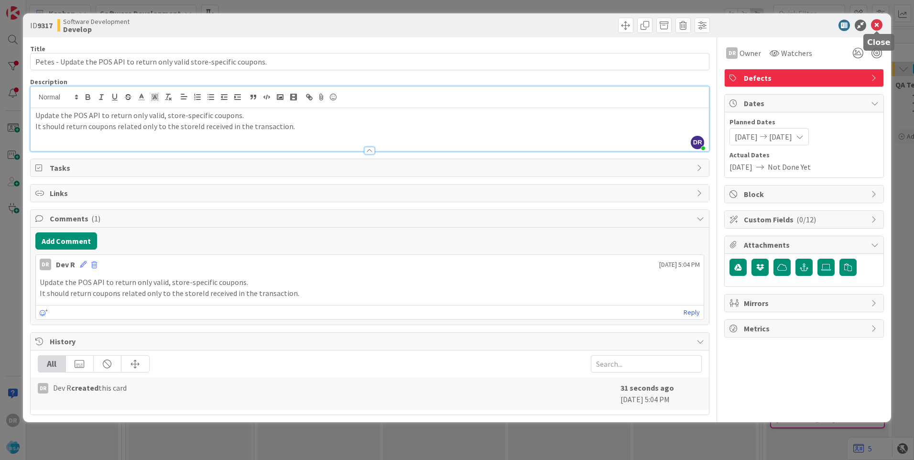
click at [875, 26] on icon at bounding box center [876, 25] width 11 height 11
